Goal: Task Accomplishment & Management: Manage account settings

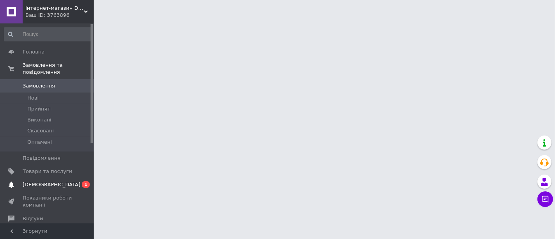
click at [47, 181] on span "[DEMOGRAPHIC_DATA]" at bounding box center [52, 184] width 58 height 7
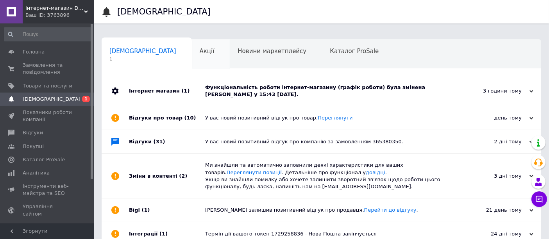
click at [200, 50] on span "Акції" at bounding box center [207, 51] width 15 height 7
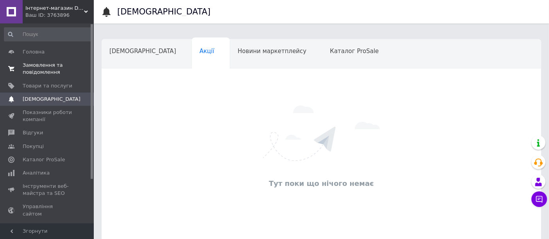
click at [37, 64] on span "Замовлення та повідомлення" at bounding box center [48, 69] width 50 height 14
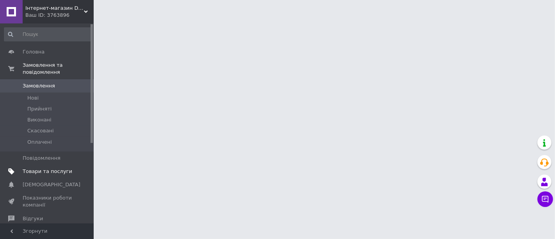
click at [35, 168] on span "Товари та послуги" at bounding box center [48, 171] width 50 height 7
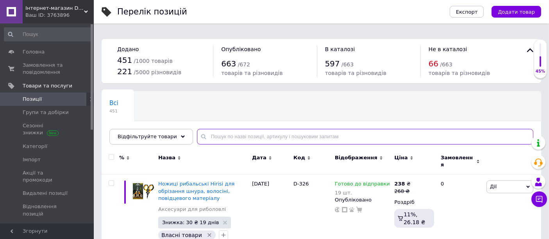
click at [238, 136] on input "text" at bounding box center [365, 137] width 336 height 16
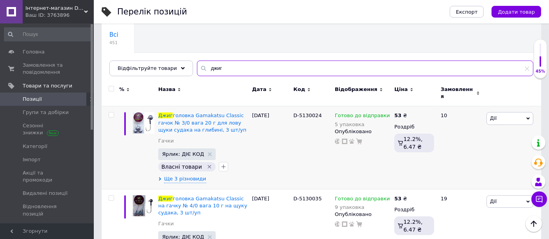
scroll to position [87, 0]
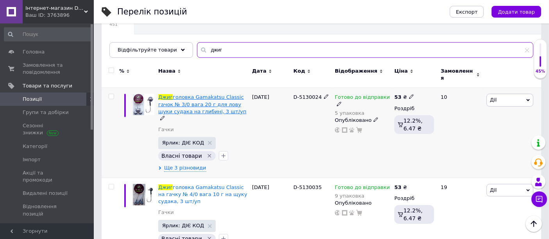
type input "джиг"
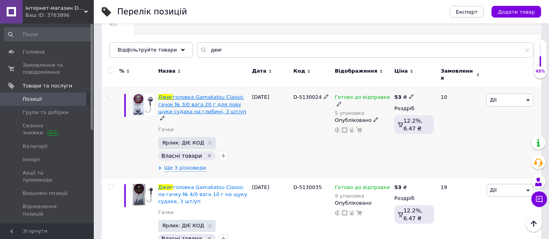
click at [206, 94] on span "головка Gamakatsu Classic гачок № 3/0 вага 20 г для лову щуки судака на глибині…" at bounding box center [202, 104] width 88 height 20
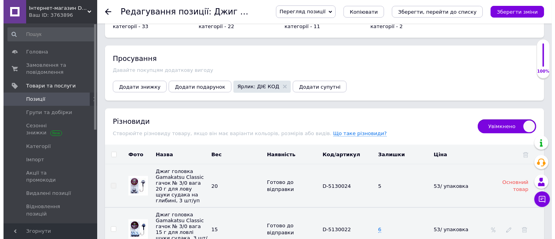
scroll to position [1301, 0]
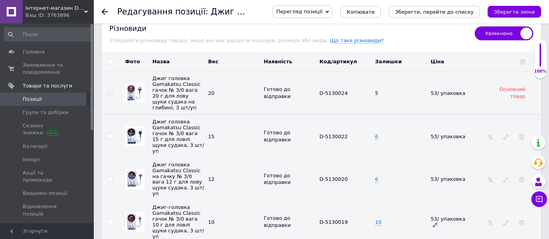
click at [437, 222] on span at bounding box center [435, 224] width 5 height 5
click at [398, 201] on td "10" at bounding box center [401, 222] width 56 height 43
click at [504, 221] on use at bounding box center [505, 223] width 5 height 5
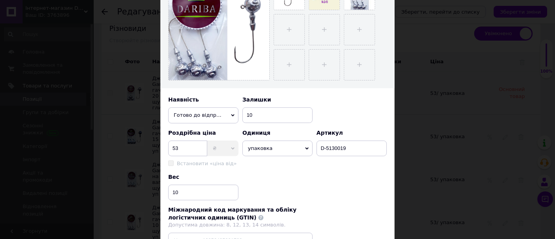
scroll to position [217, 0]
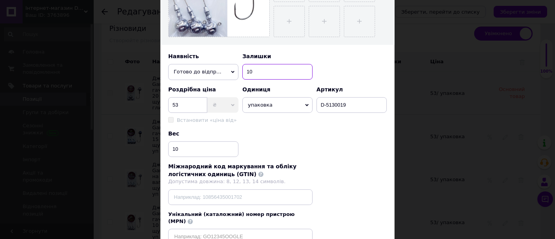
drag, startPoint x: 251, startPoint y: 69, endPoint x: 241, endPoint y: 69, distance: 10.2
click at [242, 69] on input "10" at bounding box center [277, 72] width 70 height 16
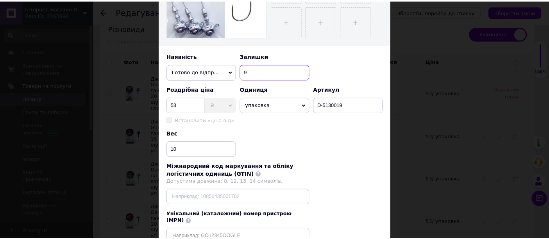
scroll to position [272, 0]
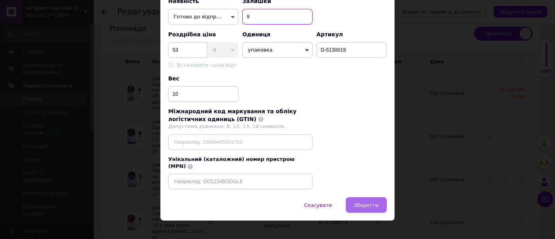
type input "9"
click at [362, 202] on span "Зберегти" at bounding box center [366, 205] width 25 height 6
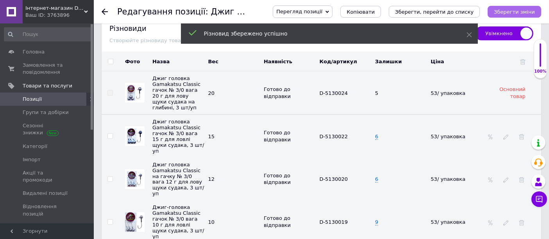
click at [505, 7] on button "Зберегти зміни" at bounding box center [513, 12] width 53 height 12
click at [106, 10] on icon at bounding box center [105, 12] width 6 height 6
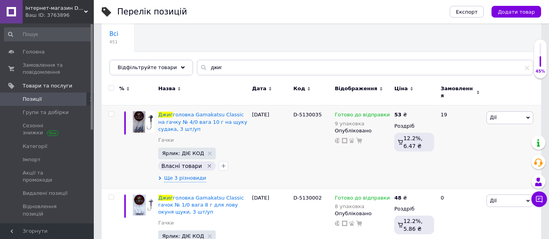
scroll to position [87, 0]
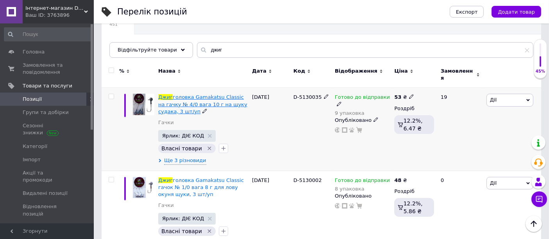
click at [216, 98] on span "головка Gamakatsu Classic на гачку № 4/0 вага 10 г на щуку судака, 3 шт/уп" at bounding box center [202, 104] width 89 height 20
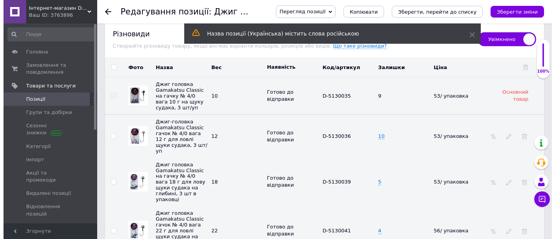
scroll to position [1303, 0]
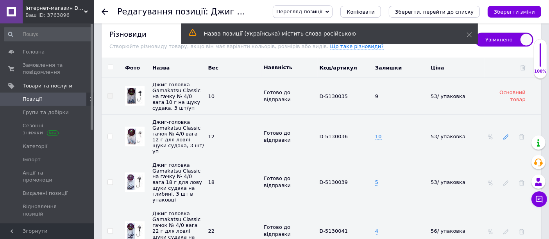
click at [508, 134] on icon at bounding box center [505, 136] width 5 height 5
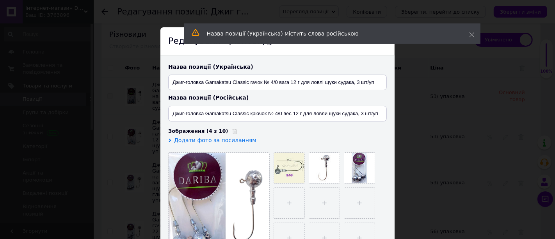
scroll to position [173, 0]
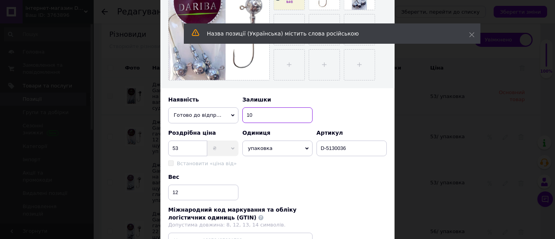
drag, startPoint x: 258, startPoint y: 115, endPoint x: 232, endPoint y: 116, distance: 26.9
click at [232, 116] on div "Наявність Готово до відправки В наявності Немає в наявності Під замовлення Зали…" at bounding box center [277, 109] width 219 height 27
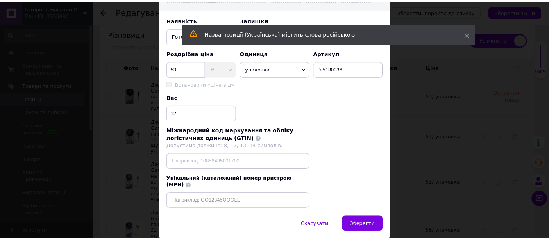
scroll to position [272, 0]
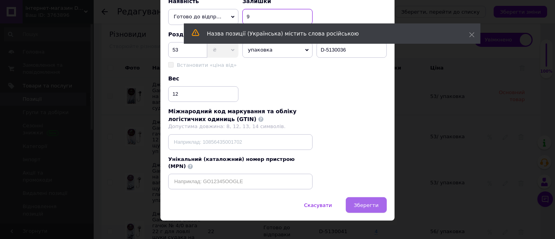
type input "9"
click at [374, 202] on span "Зберегти" at bounding box center [366, 205] width 25 height 6
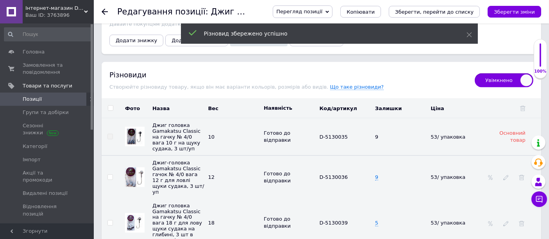
scroll to position [1173, 0]
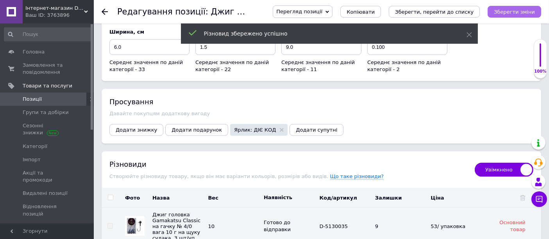
click at [514, 11] on icon "Зберегти зміни" at bounding box center [514, 12] width 41 height 6
click at [461, 14] on icon "Зберегти, перейти до списку" at bounding box center [434, 12] width 78 height 6
